Goal: Register for event/course

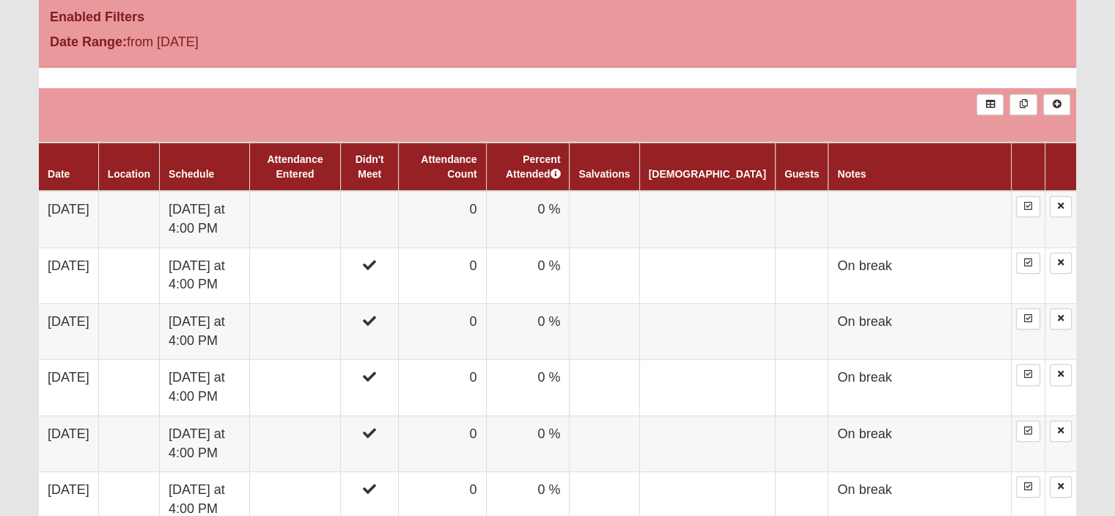
scroll to position [780, 0]
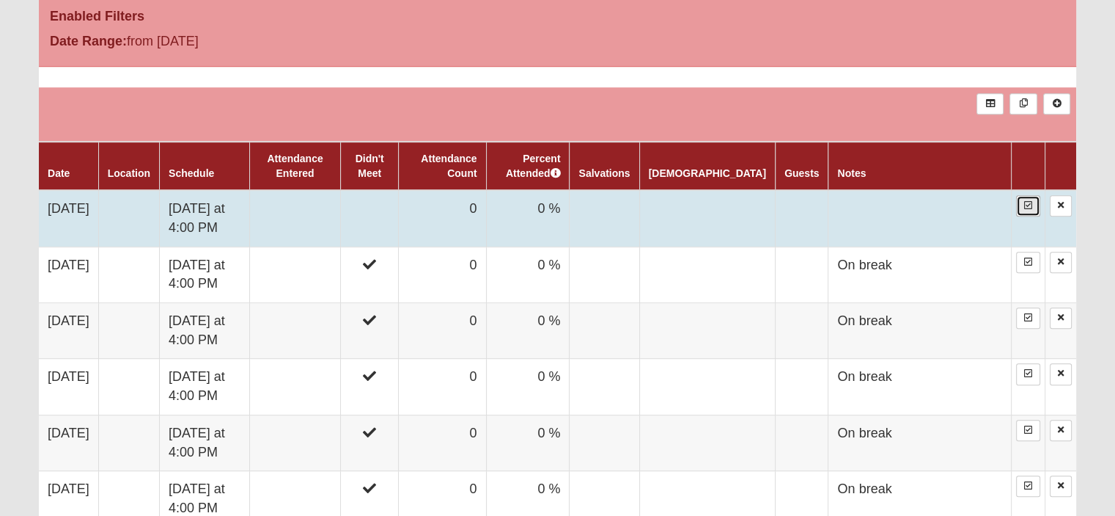
click at [1036, 204] on link at bounding box center [1028, 205] width 24 height 21
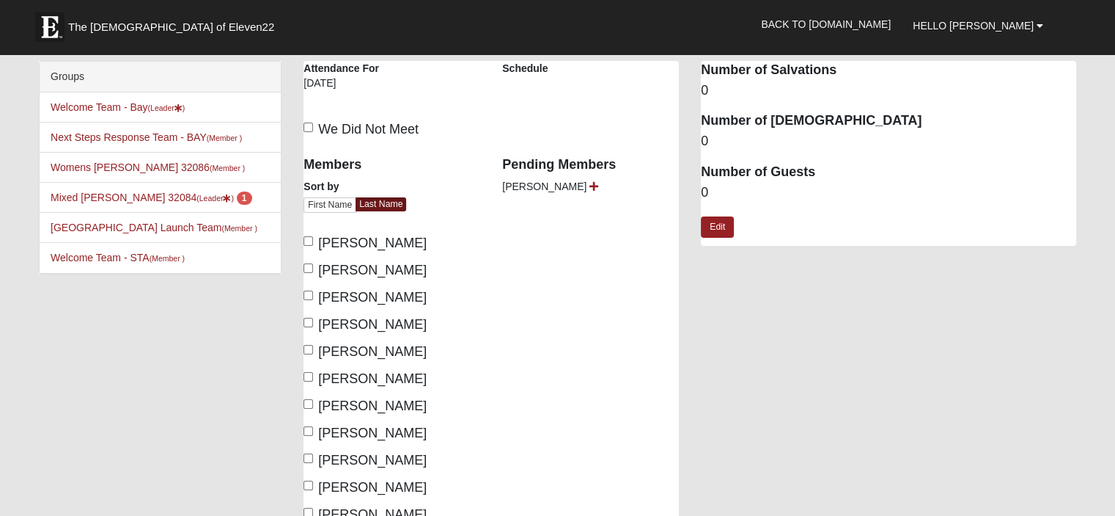
click at [341, 131] on span "We Did Not Meet" at bounding box center [368, 129] width 100 height 15
click at [313, 131] on input "We Did Not Meet" at bounding box center [309, 127] width 10 height 10
checkbox input "true"
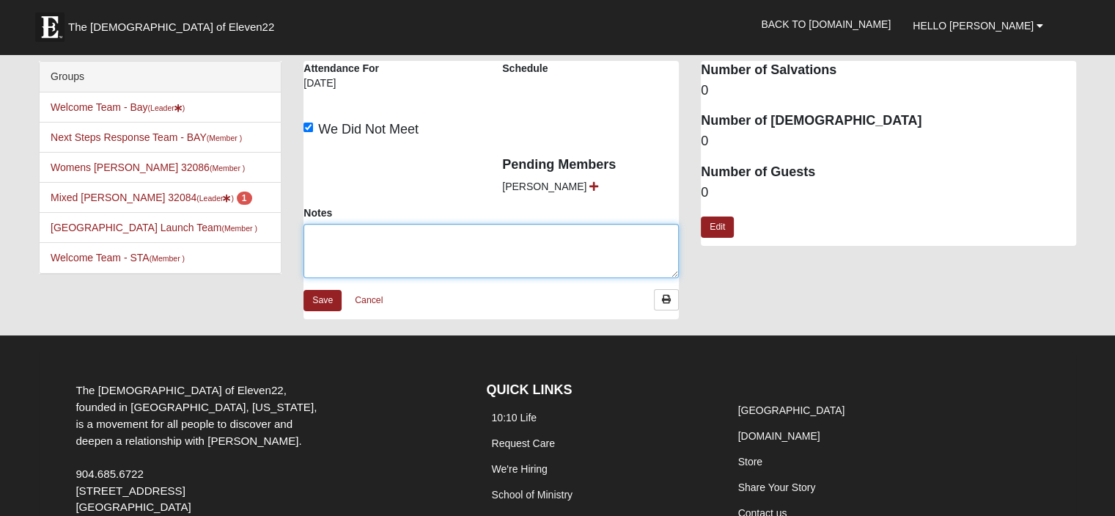
click at [343, 252] on textarea "Notes" at bounding box center [491, 251] width 375 height 54
type textarea "Last week on break"
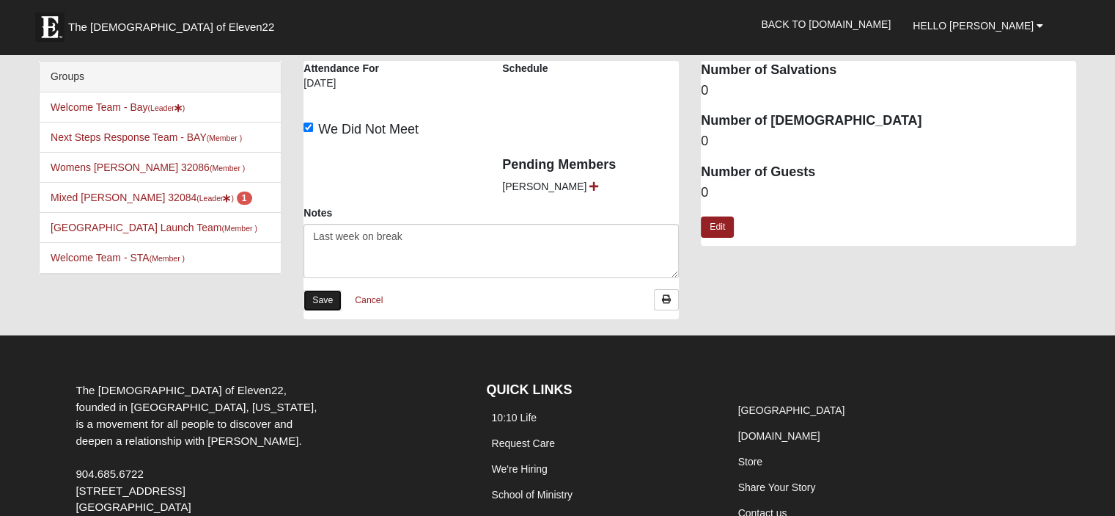
click at [319, 301] on link "Save" at bounding box center [323, 300] width 38 height 21
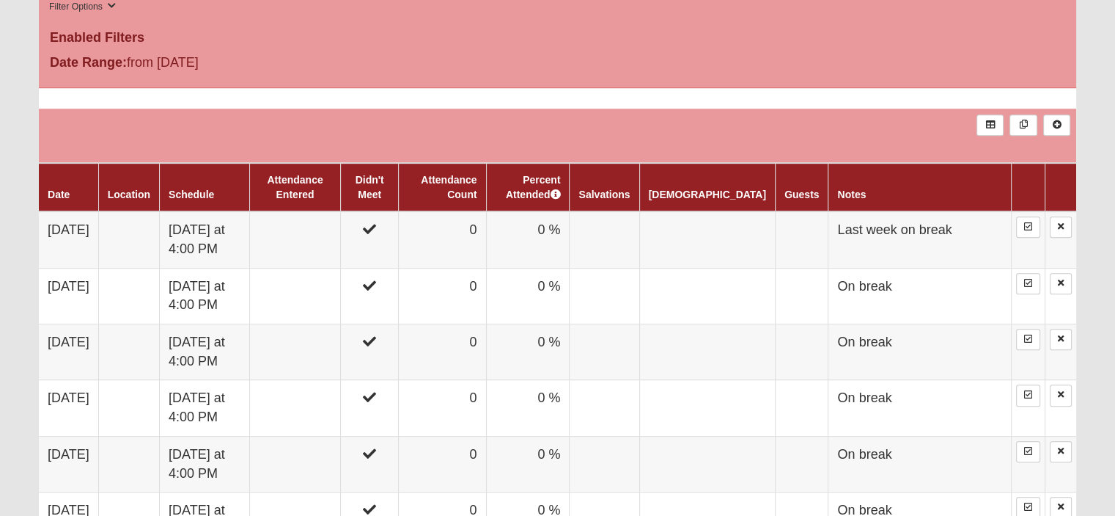
scroll to position [774, 0]
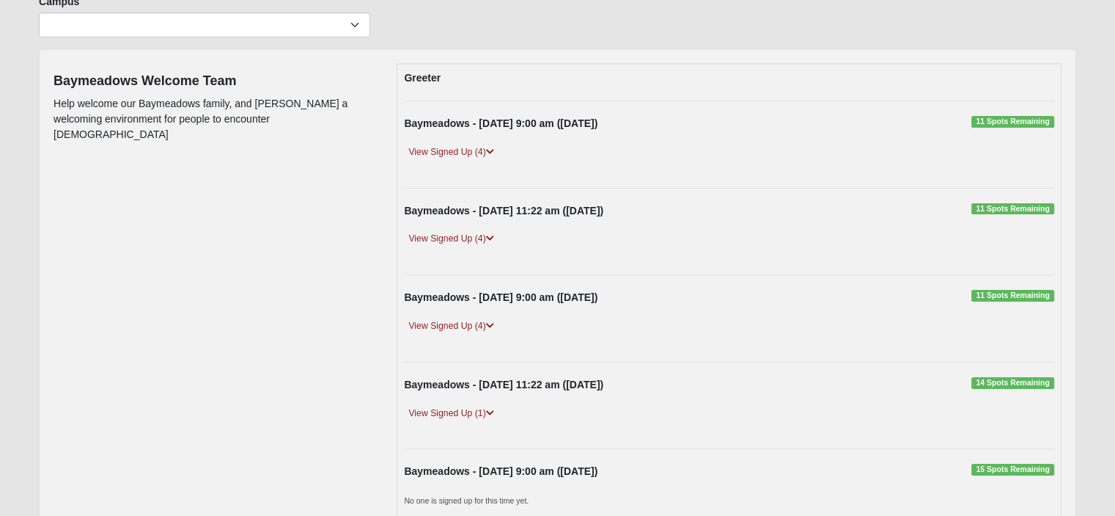
scroll to position [123, 0]
click at [476, 323] on link "View Signed Up (4)" at bounding box center [451, 327] width 94 height 15
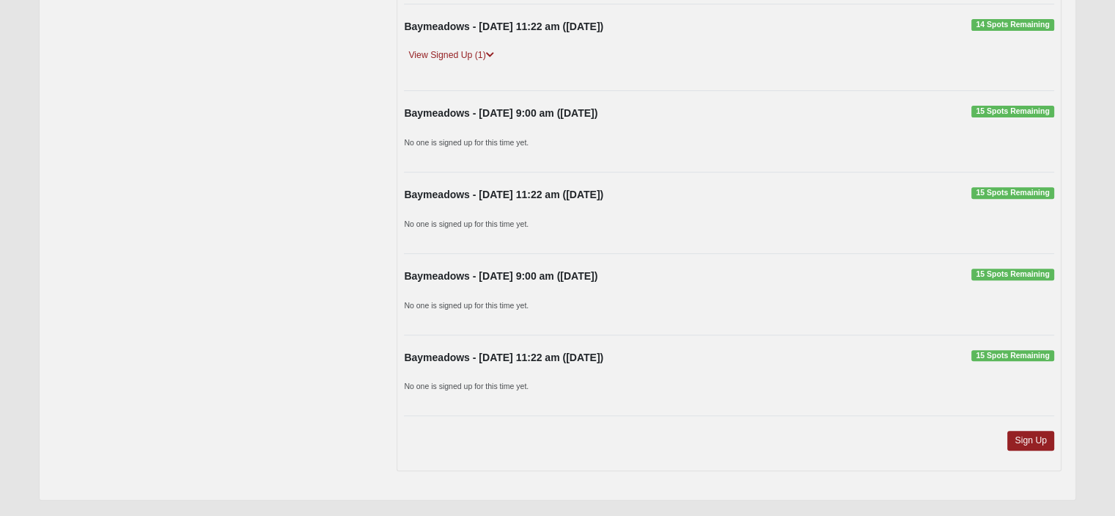
scroll to position [576, 0]
click at [1017, 438] on link "Sign Up" at bounding box center [1031, 441] width 47 height 20
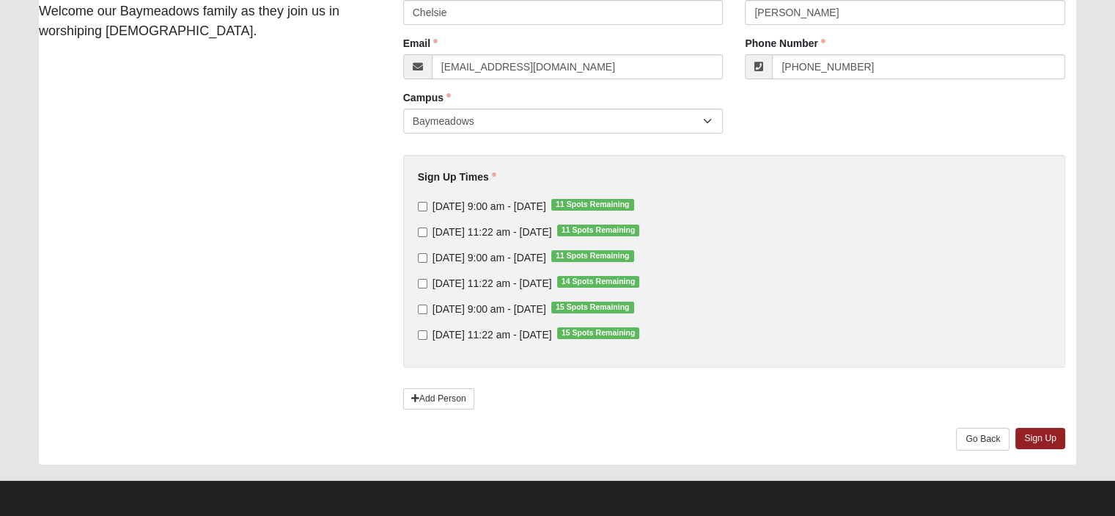
scroll to position [169, 0]
click at [422, 254] on input "[DATE] 9:00 am - [DATE] 11 Spots Remaining" at bounding box center [423, 259] width 10 height 10
checkbox input "true"
click at [1032, 440] on link "Sign Up" at bounding box center [1041, 438] width 50 height 21
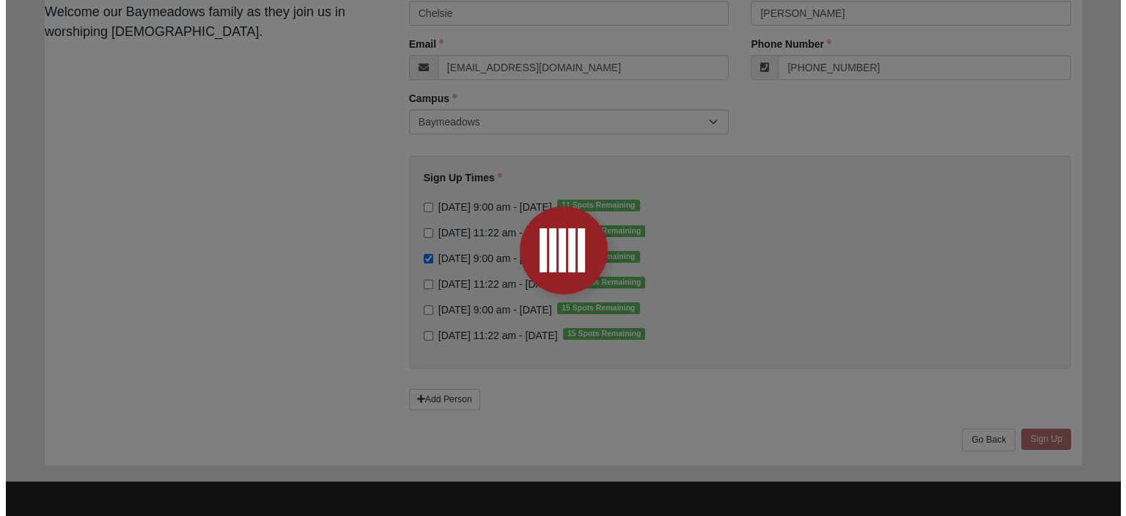
scroll to position [0, 0]
